Goal: Find contact information: Find contact information

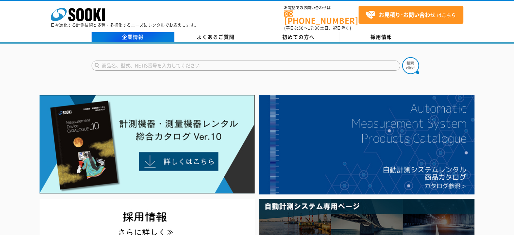
click at [144, 32] on link "企業情報" at bounding box center [133, 37] width 83 height 10
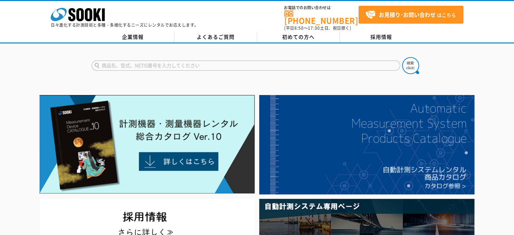
click at [44, 53] on div at bounding box center [257, 60] width 514 height 32
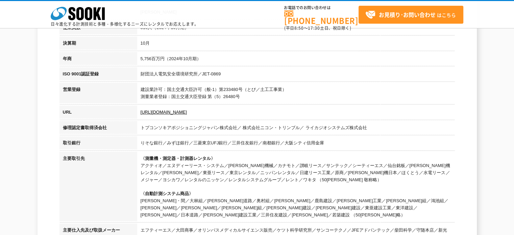
scroll to position [203, 0]
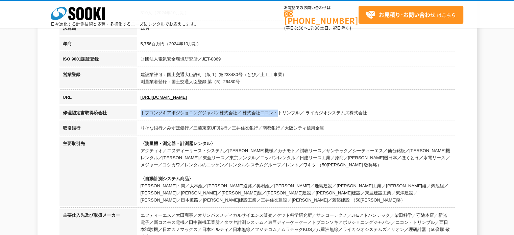
drag, startPoint x: 278, startPoint y: 112, endPoint x: 135, endPoint y: 114, distance: 143.2
click at [135, 114] on tr "修理認定書取得済会社 トプコンソキアポジショニングジャパン株式会社／ 株式会社ニコン・トリンブル／ ライカジオシステムズ株式会社" at bounding box center [256, 114] width 395 height 16
click at [267, 110] on td "トプコンソキアポジショニングジャパン株式会社／ 株式会社ニコン・トリンブル／ ライカジオシステムズ株式会社" at bounding box center [296, 114] width 318 height 16
drag, startPoint x: 338, startPoint y: 112, endPoint x: 362, endPoint y: 112, distance: 24.0
click at [339, 112] on td "トプコンソキアポジショニングジャパン株式会社／ 株式会社ニコン・トリンブル／ ライカジオシステムズ株式会社" at bounding box center [296, 114] width 318 height 16
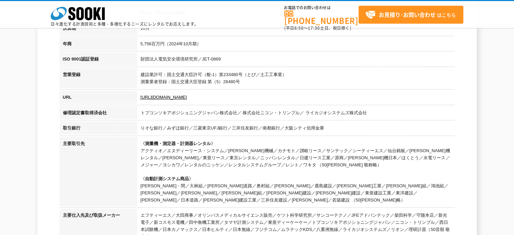
click at [380, 112] on td "トプコンソキアポジショニングジャパン株式会社／ 株式会社ニコン・トリンブル／ ライカジオシステムズ株式会社" at bounding box center [296, 114] width 318 height 16
click at [322, 155] on td "〈測量機・測定器・計測器レンタル〉 アクティオ／エヌディーリース・システム／奥村機械／カナモト／讃岐リース／サンテック／シーティーエス／仙台銘板／太陽建機レン…" at bounding box center [296, 173] width 318 height 72
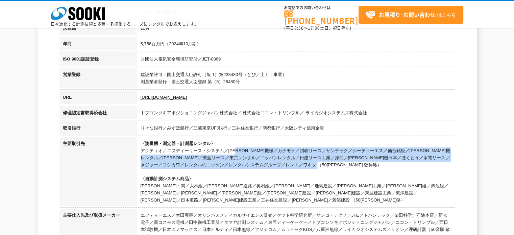
drag, startPoint x: 303, startPoint y: 166, endPoint x: 142, endPoint y: 152, distance: 161.8
click at [142, 152] on td "〈測量機・測定器・計測器レンタル〉 アクティオ／エヌディーリース・システム／奥村機械／カナモト／讃岐リース／サンテック／シーティーエス／仙台銘板／太陽建機レン…" at bounding box center [296, 173] width 318 height 72
click at [254, 150] on td "〈測量機・測定器・計測器レンタル〉 アクティオ／エヌディーリース・システム／奥村機械／カナモト／讃岐リース／サンテック／シーティーエス／仙台銘板／太陽建機レン…" at bounding box center [296, 173] width 318 height 72
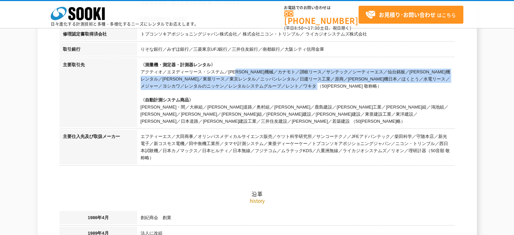
scroll to position [304, 0]
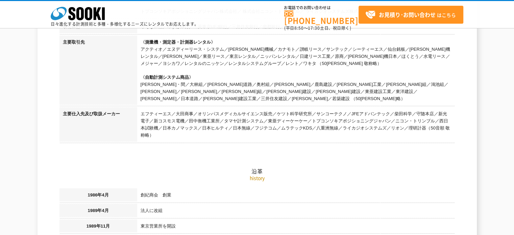
click at [257, 116] on td "エフティーエス／大田商事／オリンパスメディカルサイエンス販売／ケツト科学研究所／サンコーテクノ／JFEアドバンテック／柴田科学／守随本店／新光電子／新コスモス…" at bounding box center [296, 125] width 318 height 36
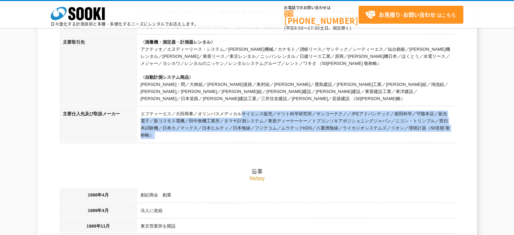
click at [257, 116] on td "エフティーエス／大田商事／オリンパスメディカルサイエンス販売／ケツト科学研究所／サンコーテクノ／JFEアドバンテック／柴田科学／守随本店／新光電子／新コスモス…" at bounding box center [296, 125] width 318 height 36
click at [297, 118] on td "エフティーエス／大田商事／オリンパスメディカルサイエンス販売／ケツト科学研究所／サンコーテクノ／JFEアドバンテック／柴田科学／守随本店／新光電子／新コスモス…" at bounding box center [296, 125] width 318 height 36
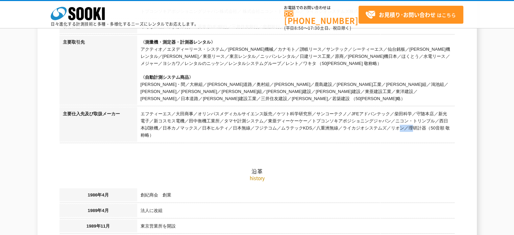
click at [297, 118] on td "エフティーエス／大田商事／オリンパスメディカルサイエンス販売／ケツト科学研究所／サンコーテクノ／JFEアドバンテック／柴田科学／守随本店／新光電子／新コスモス…" at bounding box center [296, 125] width 318 height 36
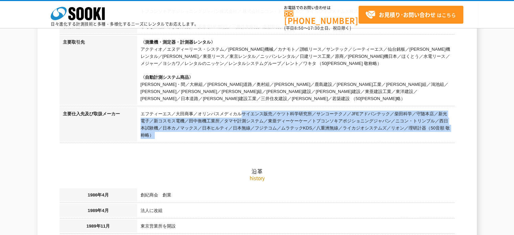
click at [297, 118] on td "エフティーエス／大田商事／オリンパスメディカルサイエンス販売／ケツト科学研究所／サンコーテクノ／JFEアドバンテック／柴田科学／守随本店／新光電子／新コスモス…" at bounding box center [296, 125] width 318 height 36
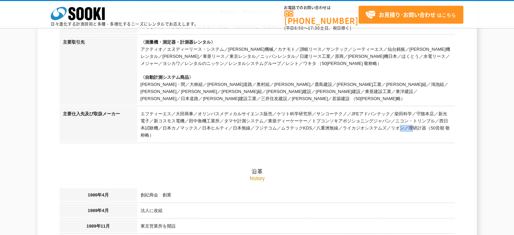
click at [297, 118] on td "エフティーエス／大田商事／オリンパスメディカルサイエンス販売／ケツト科学研究所／サンコーテクノ／JFEアドバンテック／柴田科学／守随本店／新光電子／新コスモス…" at bounding box center [296, 125] width 318 height 36
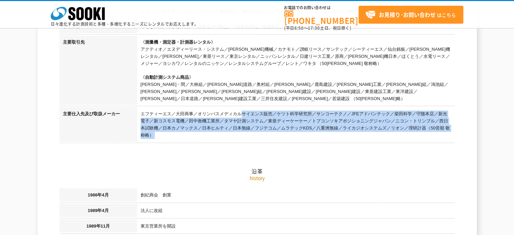
click at [296, 119] on td "エフティーエス／大田商事／オリンパスメディカルサイエンス販売／ケツト科学研究所／サンコーテクノ／JFEアドバンテック／柴田科学／守随本店／新光電子／新コスモス…" at bounding box center [296, 125] width 318 height 36
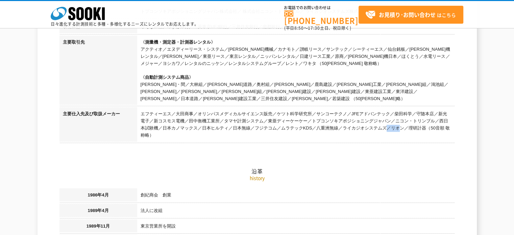
click at [296, 119] on td "エフティーエス／大田商事／オリンパスメディカルサイエンス販売／ケツト科学研究所／サンコーテクノ／JFEアドバンテック／柴田科学／守随本店／新光電子／新コスモス…" at bounding box center [296, 125] width 318 height 36
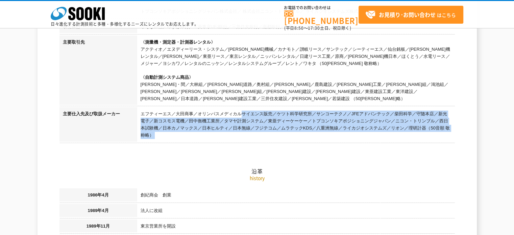
click at [296, 119] on td "エフティーエス／大田商事／オリンパスメディカルサイエンス販売／ケツト科学研究所／サンコーテクノ／JFEアドバンテック／柴田科学／守随本店／新光電子／新コスモス…" at bounding box center [296, 125] width 318 height 36
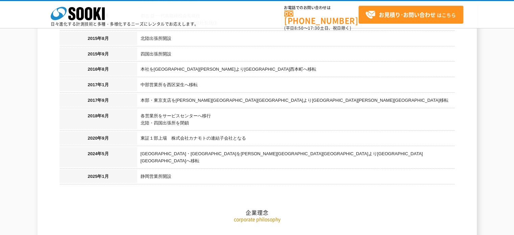
scroll to position [777, 0]
drag, startPoint x: 169, startPoint y: 131, endPoint x: 208, endPoint y: 129, distance: 38.9
click at [208, 131] on td "東証１部上場　株式会社カナモトの連結子会社となる" at bounding box center [296, 139] width 318 height 16
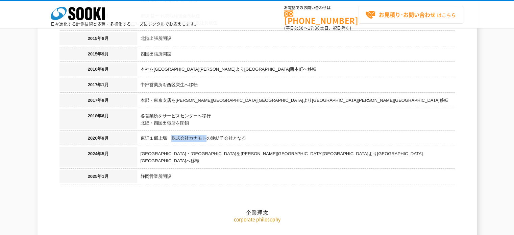
copy td "株式会社カナモト"
